Goal: Book appointment/travel/reservation

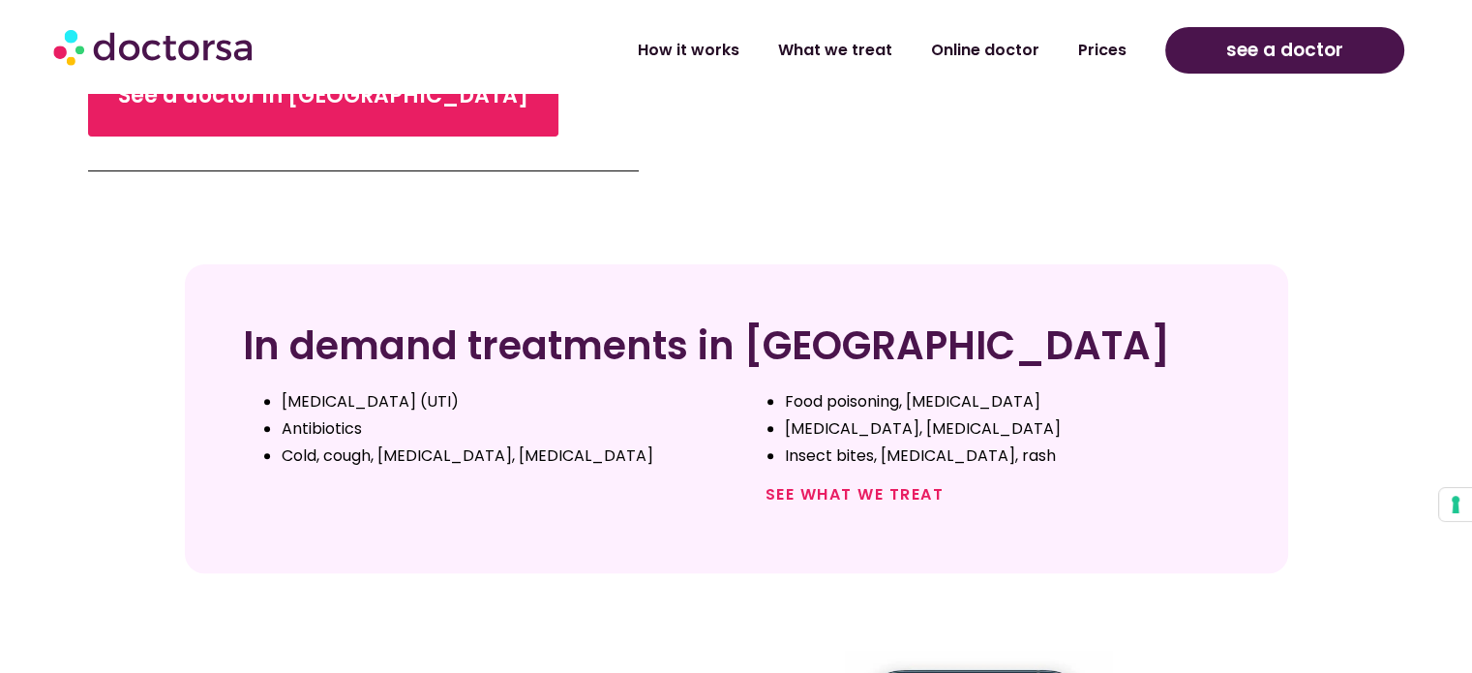
scroll to position [290, 0]
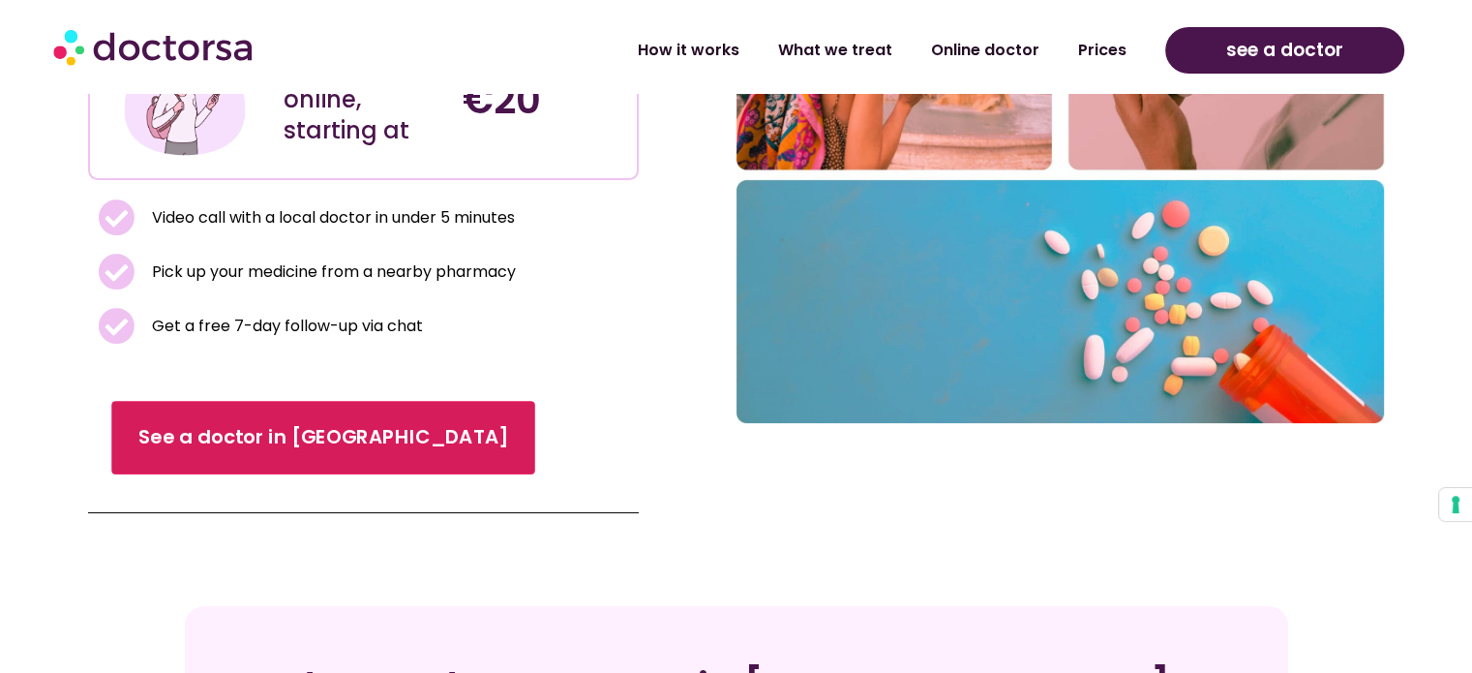
click at [228, 430] on span "See a doctor in Italy" at bounding box center [323, 438] width 370 height 28
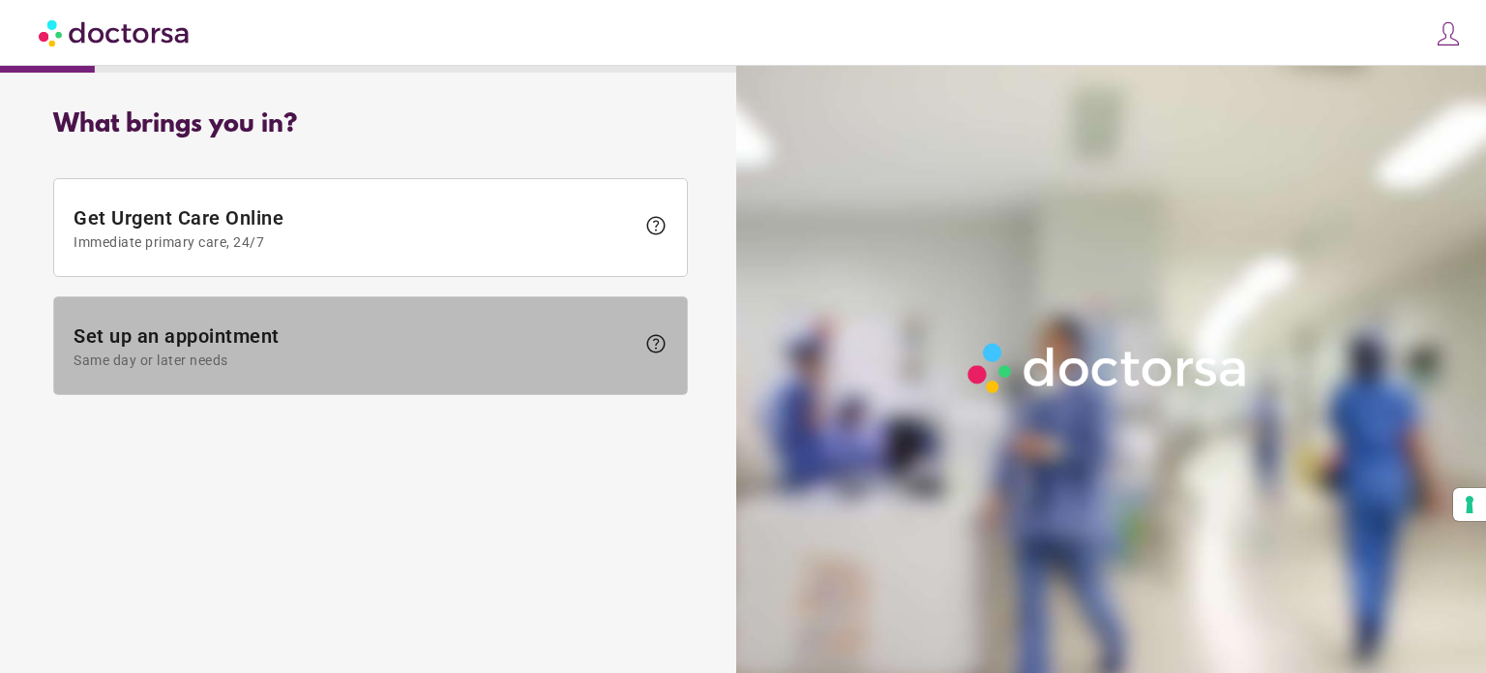
click at [449, 364] on span "Same day or later needs" at bounding box center [354, 359] width 561 height 15
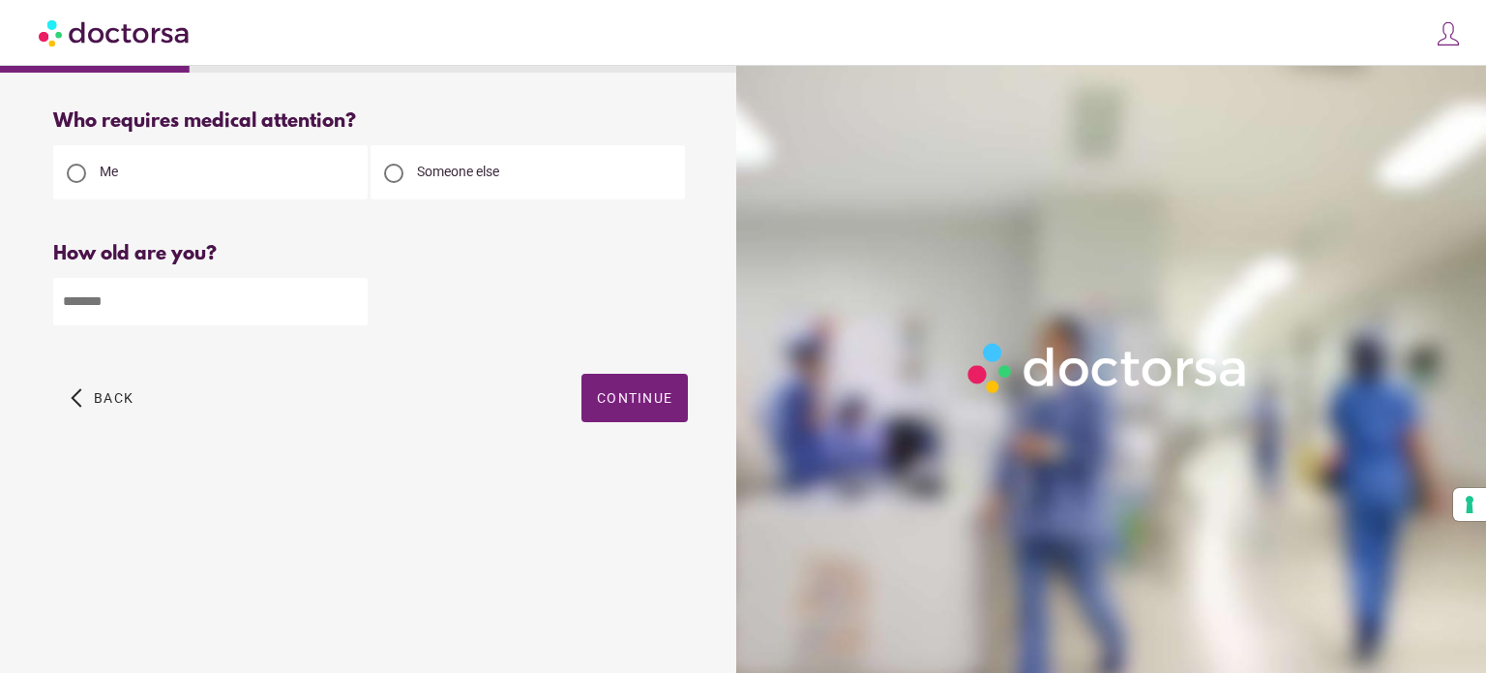
click at [112, 393] on span "Back" at bounding box center [114, 397] width 40 height 15
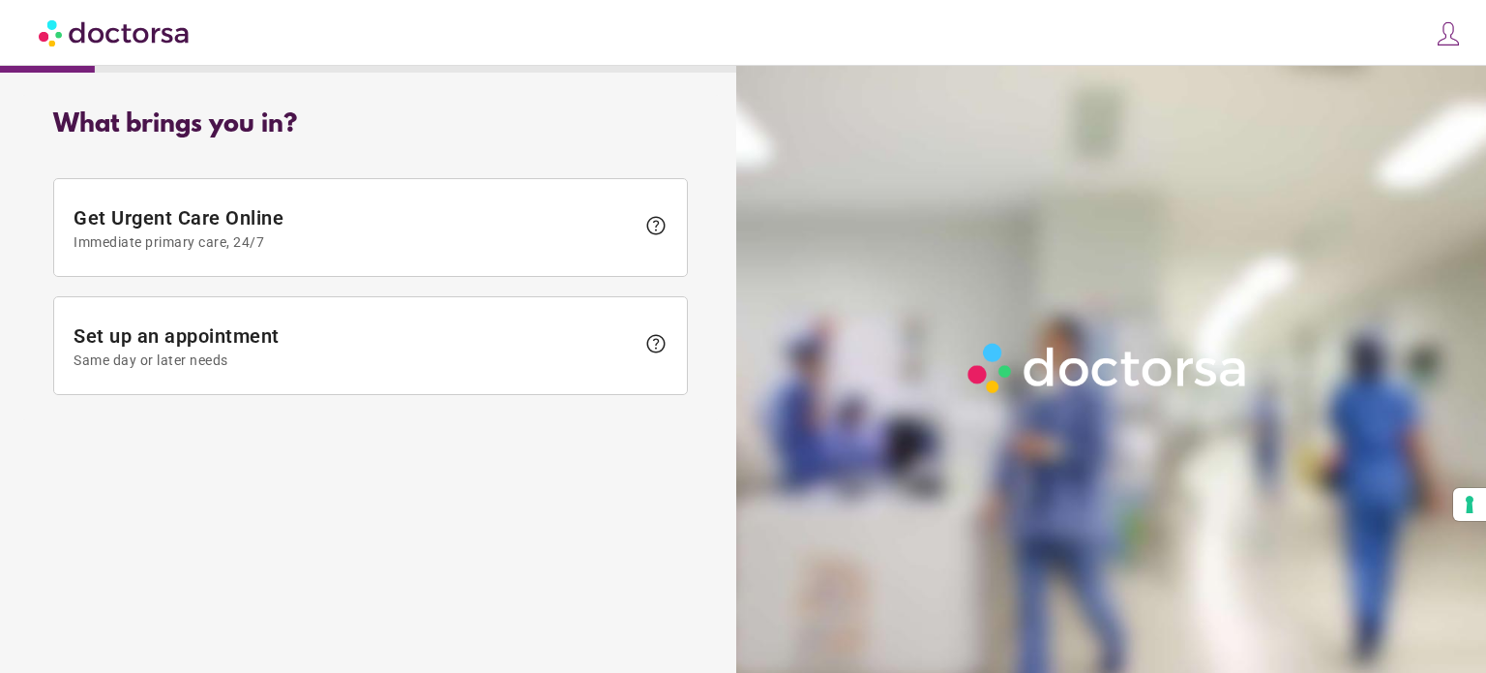
click at [113, 42] on img at bounding box center [115, 33] width 153 height 44
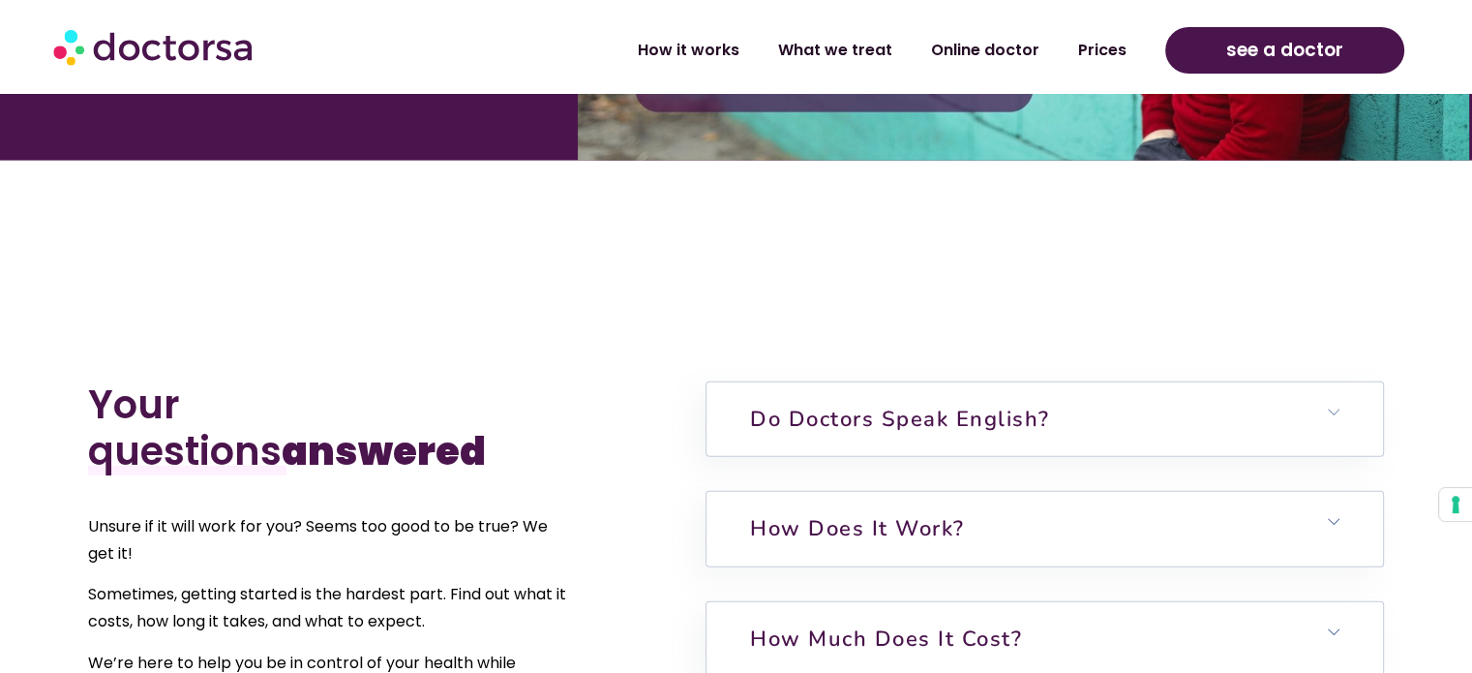
scroll to position [4548, 0]
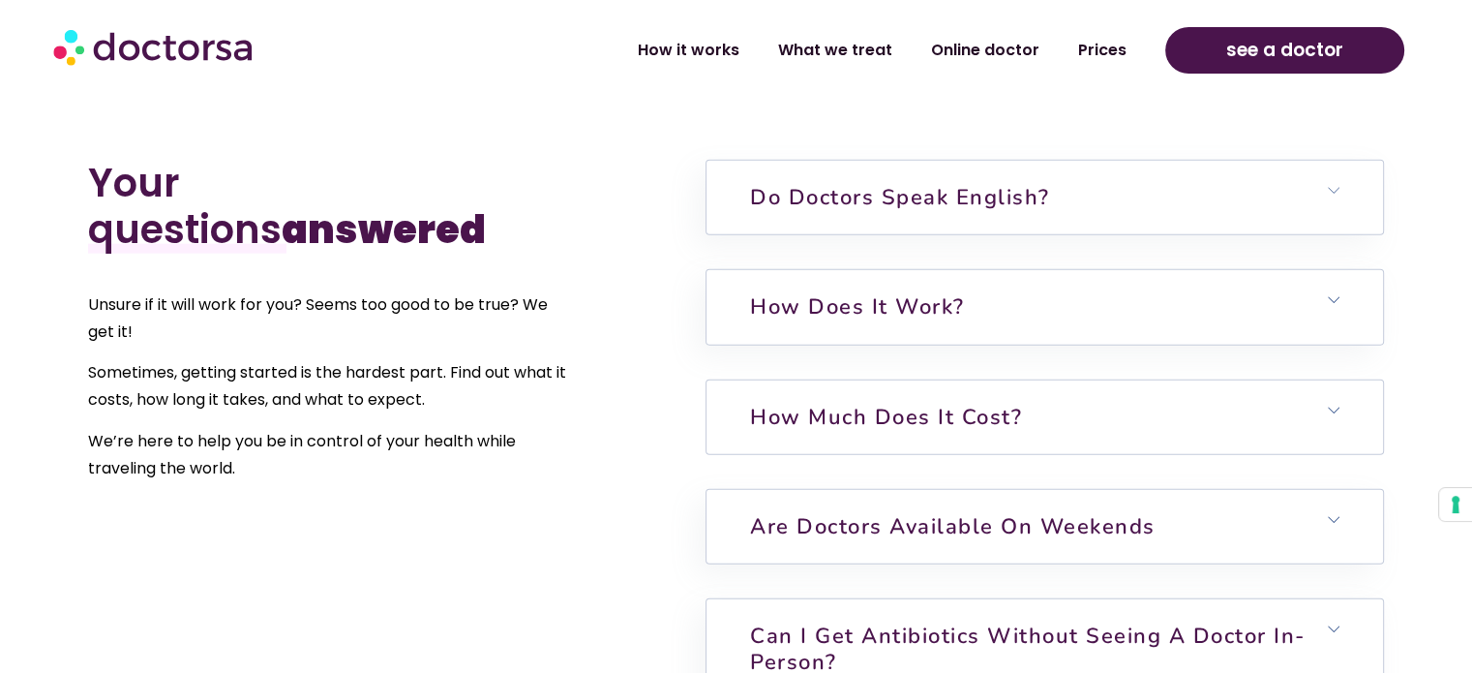
click at [902, 403] on link "How much does it cost?" at bounding box center [886, 417] width 272 height 29
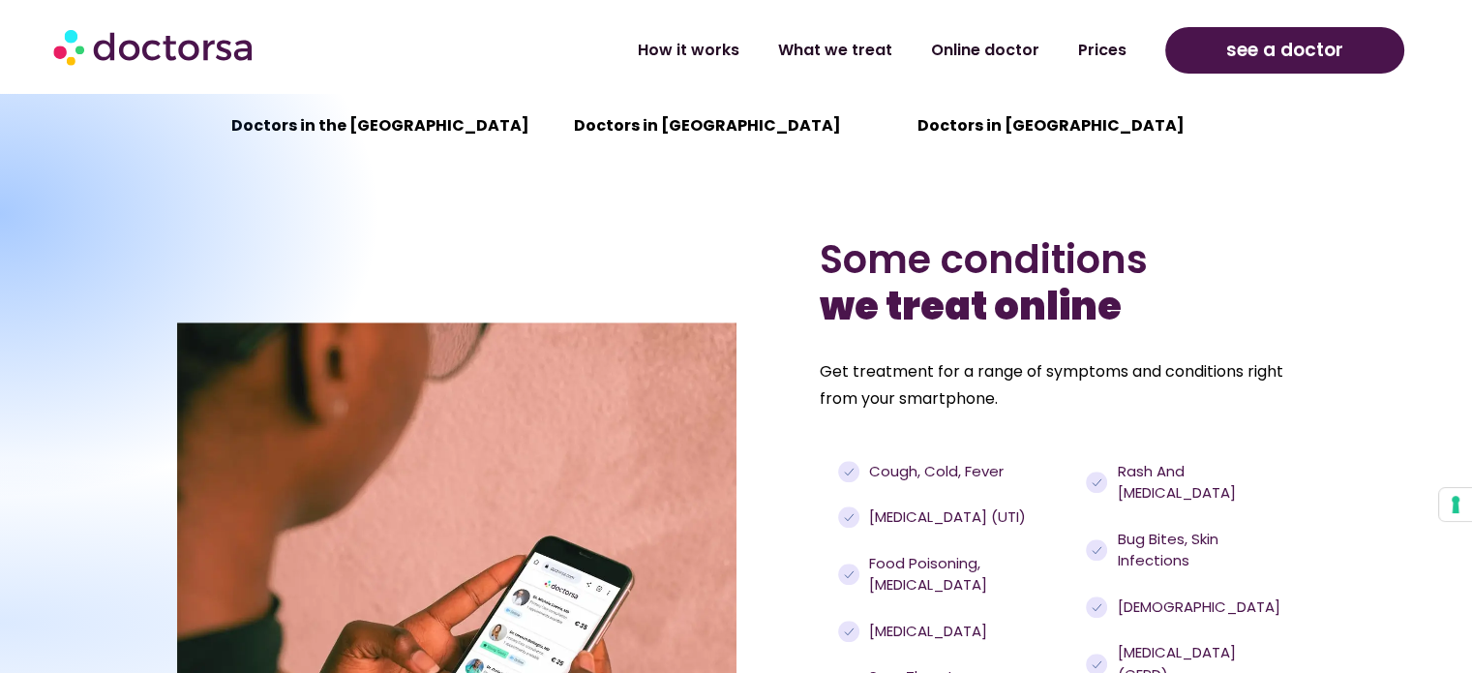
scroll to position [967, 0]
